Goal: Transaction & Acquisition: Purchase product/service

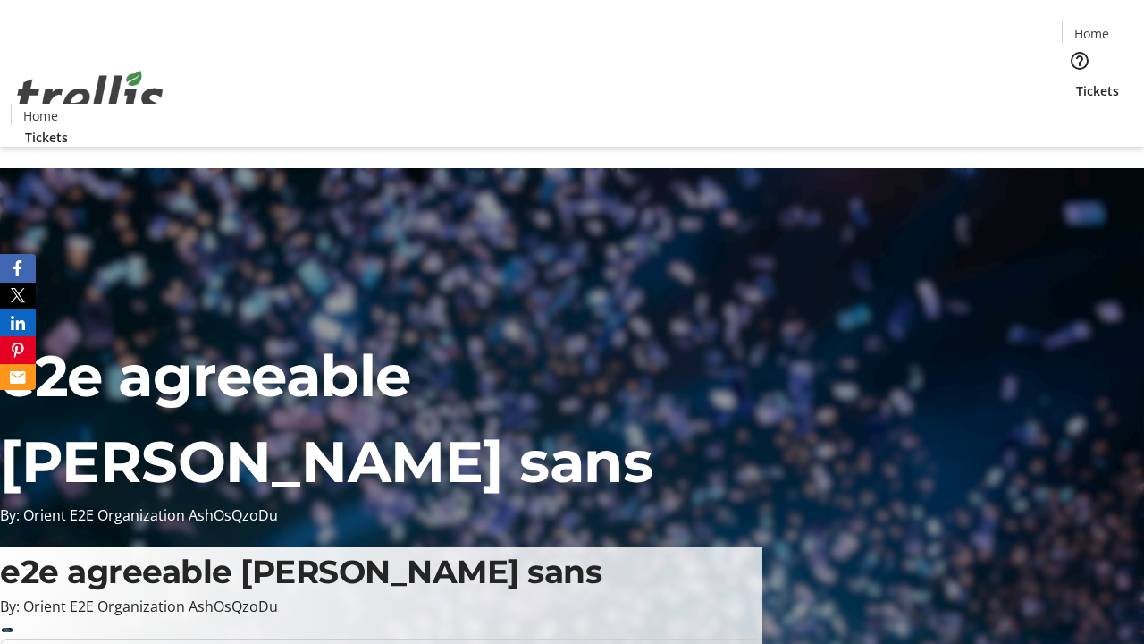
click at [1076, 81] on span "Tickets" at bounding box center [1097, 90] width 43 height 19
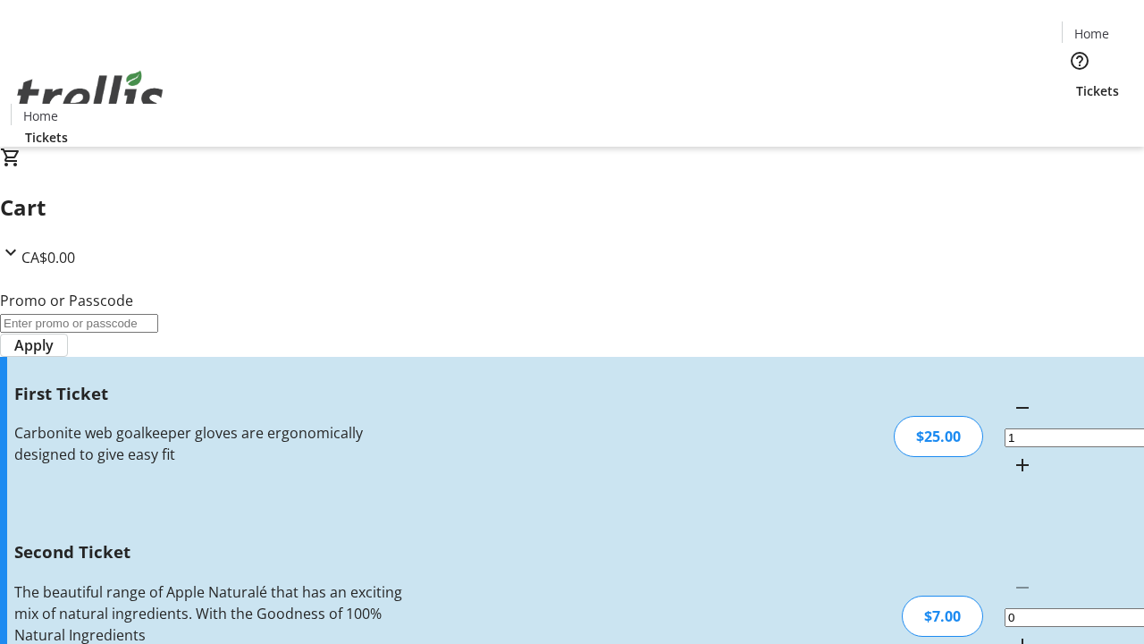
click at [1012, 634] on mat-icon "Increment by one" at bounding box center [1022, 644] width 21 height 21
type input "2"
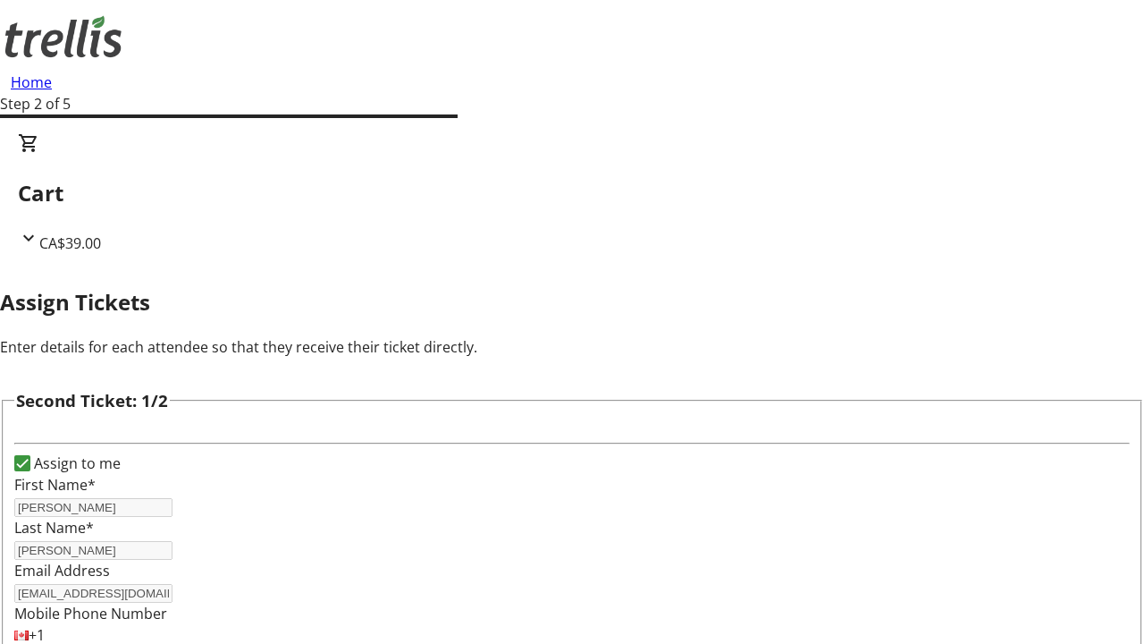
type input "[PERSON_NAME]"
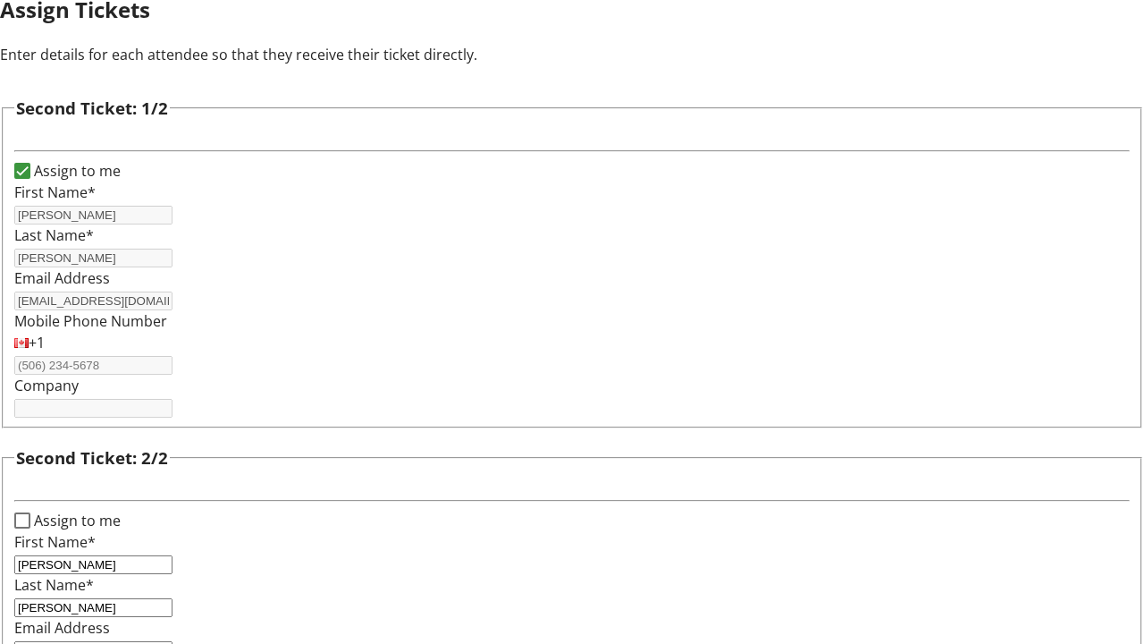
type input "[EMAIL_ADDRESS][DOMAIN_NAME]"
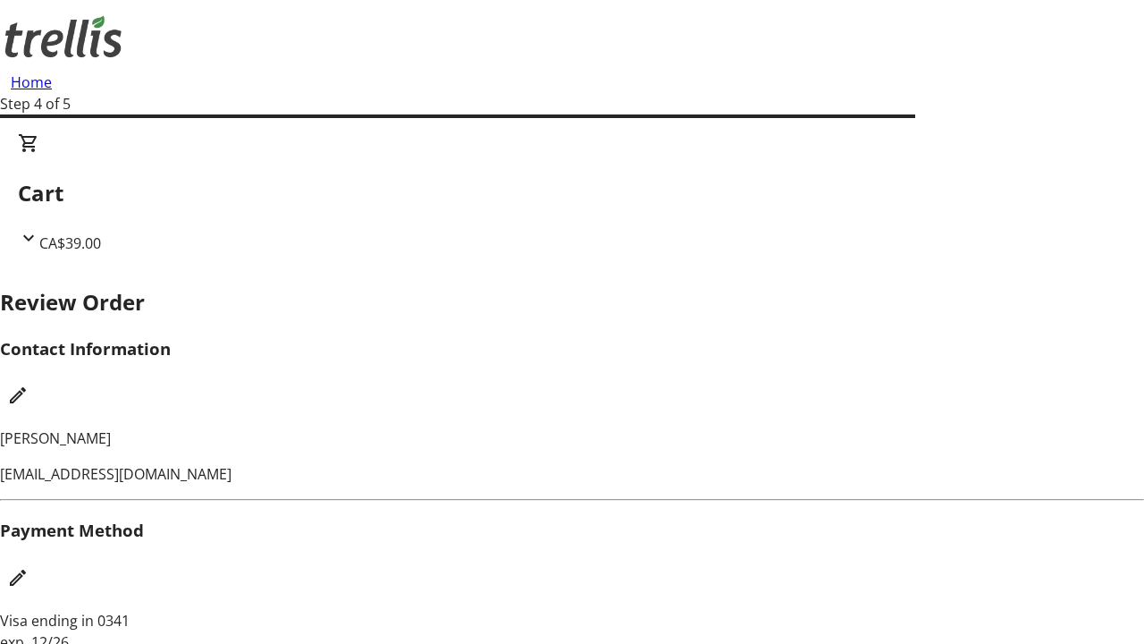
click at [29, 384] on mat-icon "Edit Contact Information" at bounding box center [17, 394] width 21 height 21
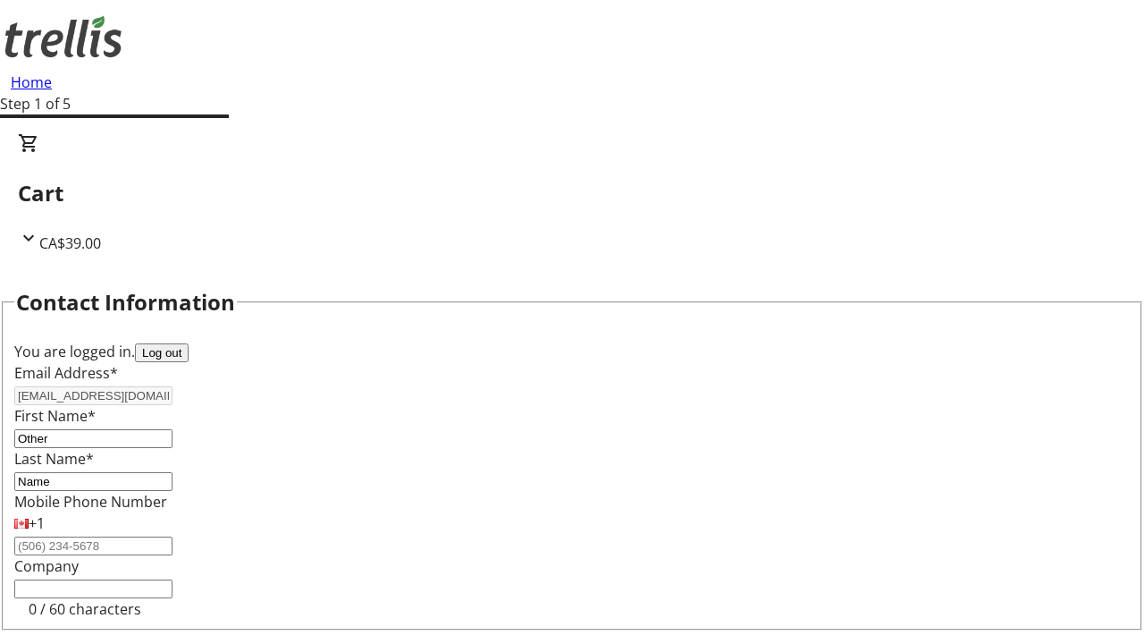
type input "Name"
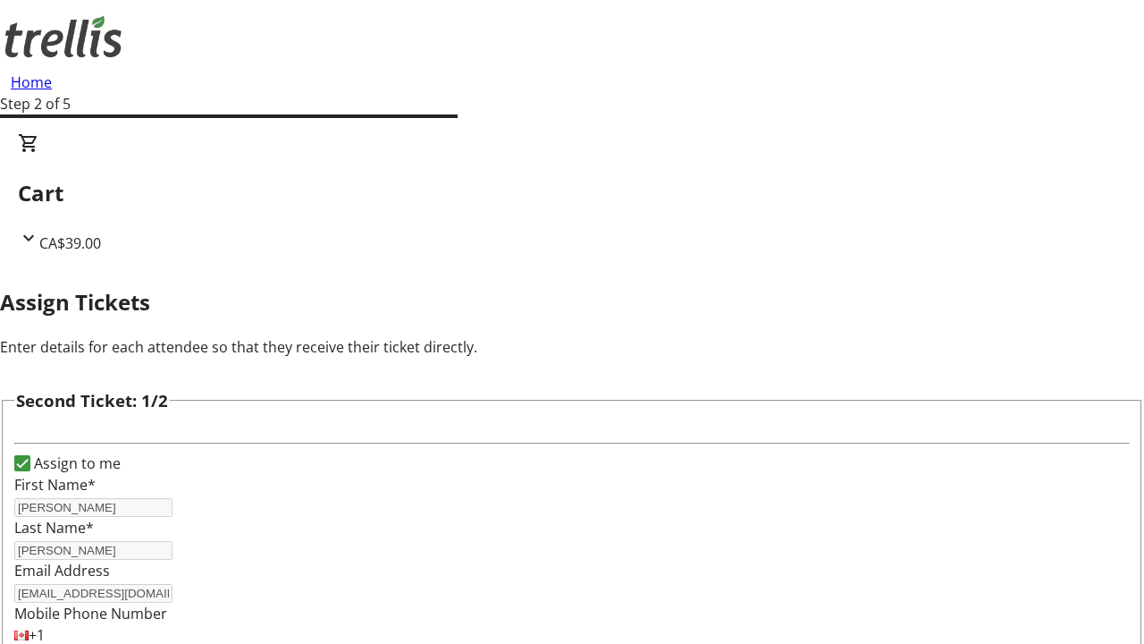
type input "New"
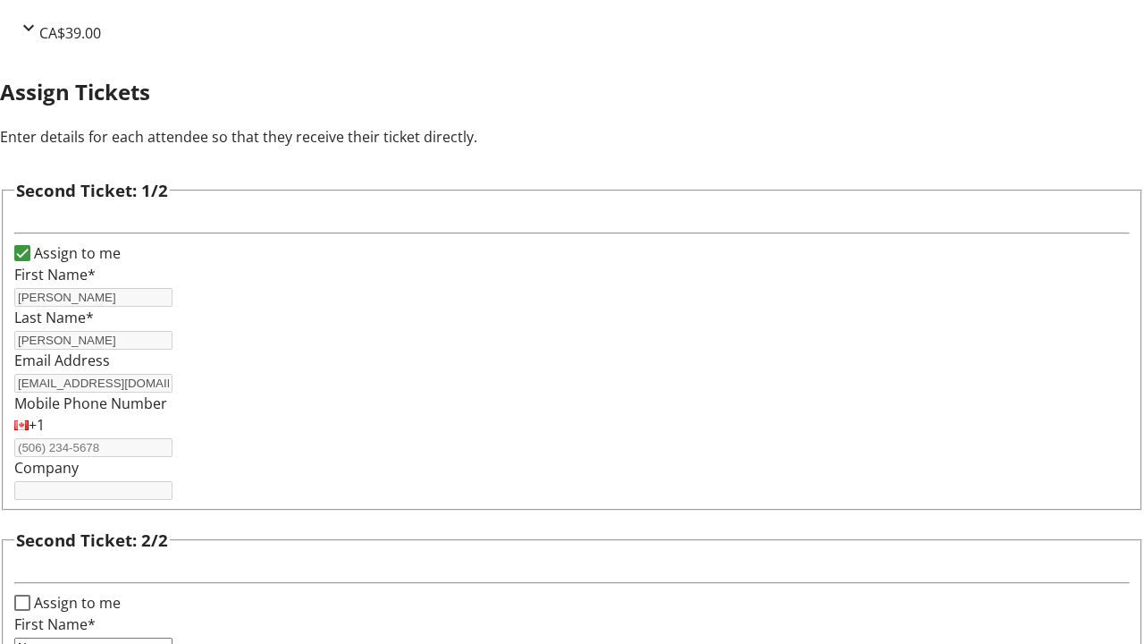
type input "Name"
